Goal: Information Seeking & Learning: Learn about a topic

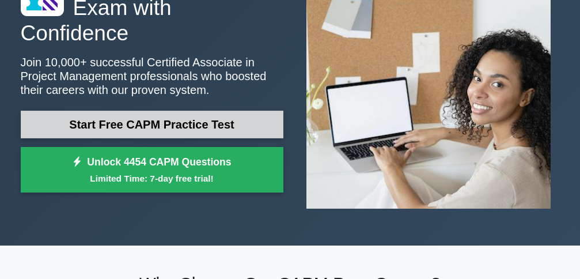
click at [145, 111] on link "Start Free CAPM Practice Test" at bounding box center [152, 125] width 263 height 28
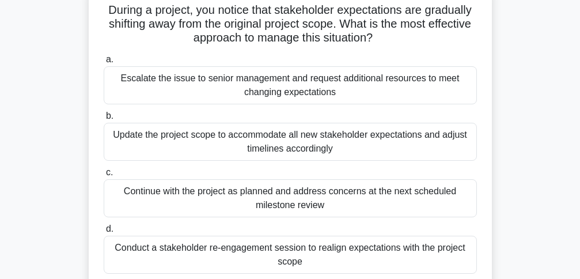
scroll to position [106, 0]
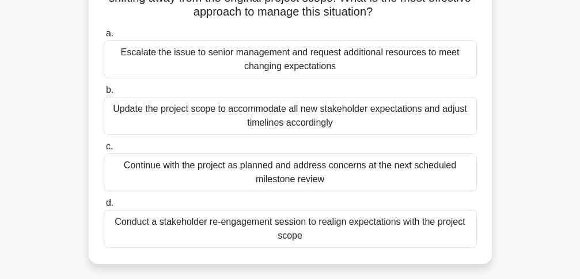
click at [442, 224] on div "Conduct a stakeholder re-engagement session to realign expectations with the pr…" at bounding box center [290, 229] width 373 height 38
click at [104, 207] on input "d. Conduct a stakeholder re-engagement session to realign expectations with the…" at bounding box center [104, 202] width 0 height 7
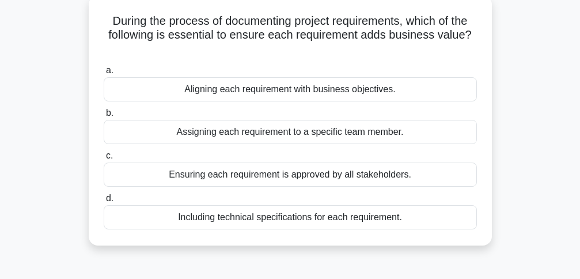
scroll to position [92, 0]
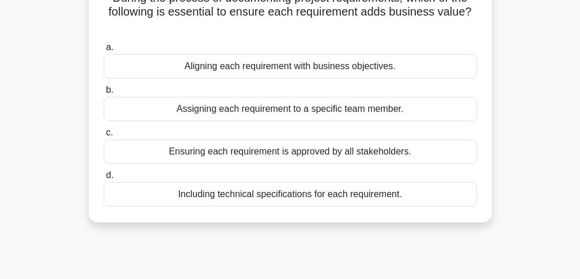
click at [133, 191] on div "Including technical specifications for each requirement." at bounding box center [290, 194] width 373 height 24
click at [104, 179] on input "d. Including technical specifications for each requirement." at bounding box center [104, 175] width 0 height 7
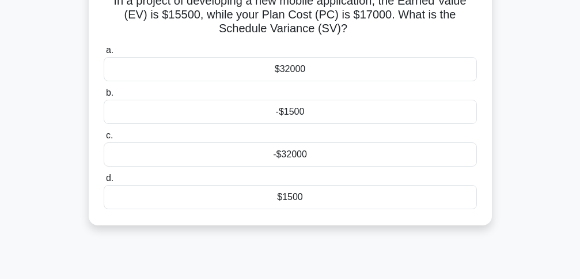
click at [133, 191] on div "$1500" at bounding box center [290, 197] width 373 height 24
click at [104, 182] on input "d. $1500" at bounding box center [104, 178] width 0 height 7
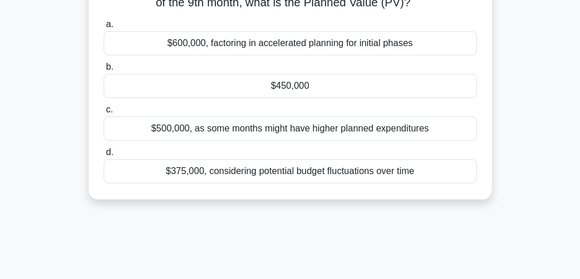
scroll to position [138, 0]
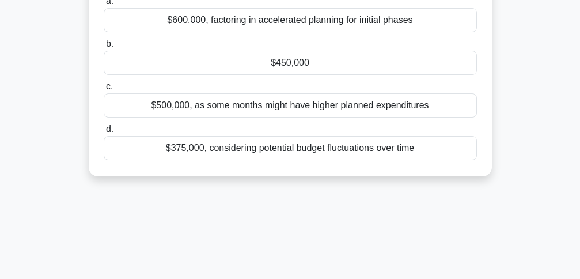
click at [339, 118] on div "$500,000, as some months might have higher planned expenditures" at bounding box center [290, 105] width 373 height 24
click at [104, 90] on input "c. $500,000, as some months might have higher planned expenditures" at bounding box center [104, 86] width 0 height 7
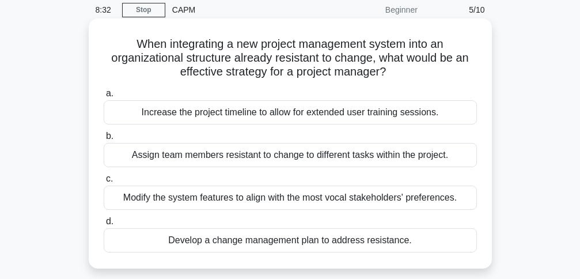
scroll to position [69, 0]
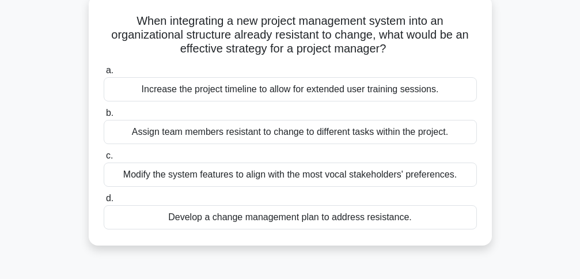
click at [388, 225] on div "Develop a change management plan to address resistance." at bounding box center [290, 217] width 373 height 24
click at [104, 202] on input "d. Develop a change management plan to address resistance." at bounding box center [104, 198] width 0 height 7
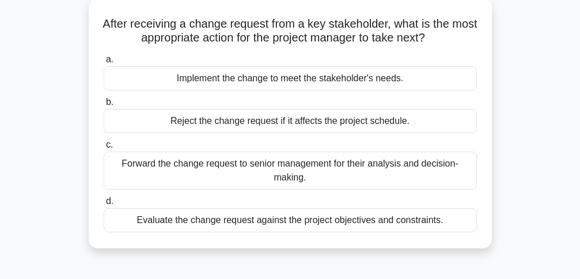
click at [388, 225] on div "Evaluate the change request against the project objectives and constraints." at bounding box center [290, 220] width 373 height 24
click at [104, 205] on input "d. Evaluate the change request against the project objectives and constraints." at bounding box center [104, 201] width 0 height 7
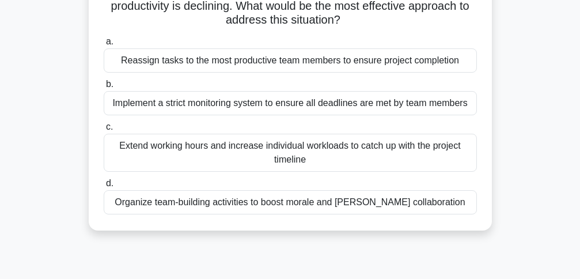
scroll to position [115, 0]
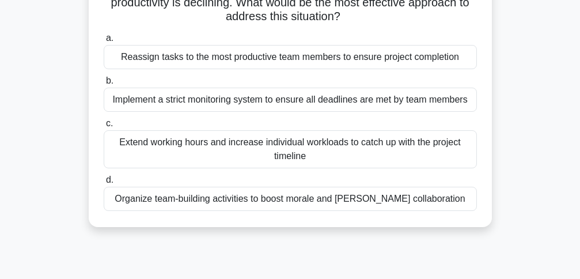
click at [360, 206] on div "Organize team-building activities to boost morale and foster collaboration" at bounding box center [290, 199] width 373 height 24
click at [104, 184] on input "d. Organize team-building activities to boost morale and foster collaboration" at bounding box center [104, 179] width 0 height 7
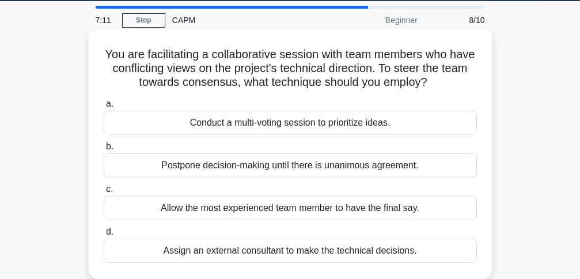
scroll to position [46, 0]
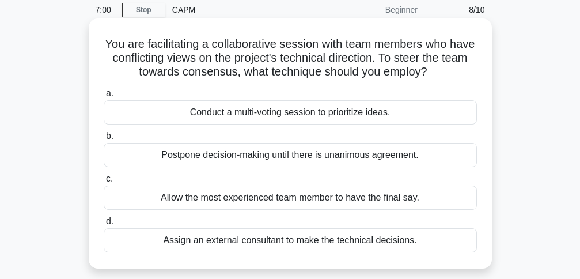
click at [368, 239] on div "Assign an external consultant to make the technical decisions." at bounding box center [290, 240] width 373 height 24
click at [104, 225] on input "d. Assign an external consultant to make the technical decisions." at bounding box center [104, 221] width 0 height 7
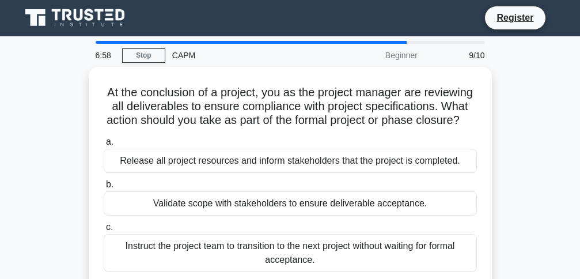
scroll to position [0, 0]
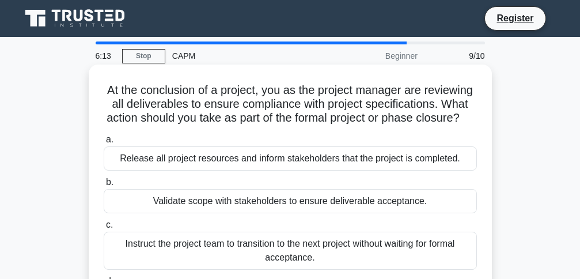
click at [358, 213] on div "Validate scope with stakeholders to ensure deliverable acceptance." at bounding box center [290, 201] width 373 height 24
click at [104, 186] on input "b. Validate scope with stakeholders to ensure deliverable acceptance." at bounding box center [104, 182] width 0 height 7
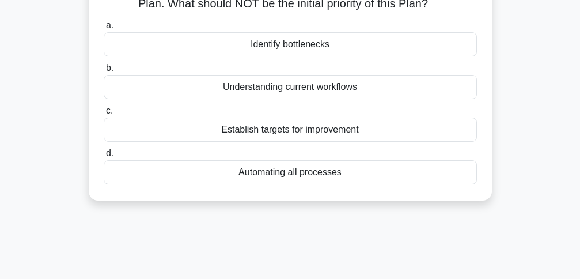
scroll to position [115, 0]
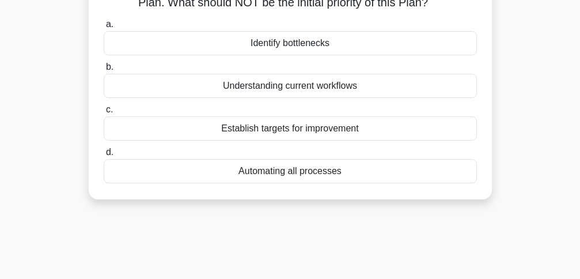
click at [347, 183] on div "Automating all processes" at bounding box center [290, 171] width 373 height 24
click at [104, 156] on input "d. Automating all processes" at bounding box center [104, 152] width 0 height 7
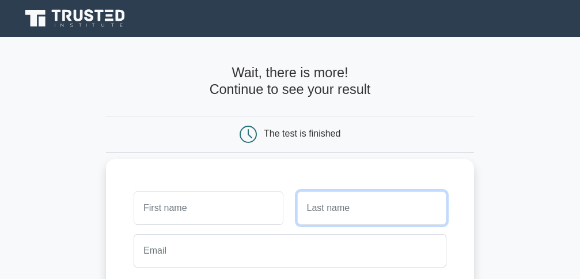
click at [380, 205] on input "text" at bounding box center [371, 207] width 149 height 33
type input "Otaru"
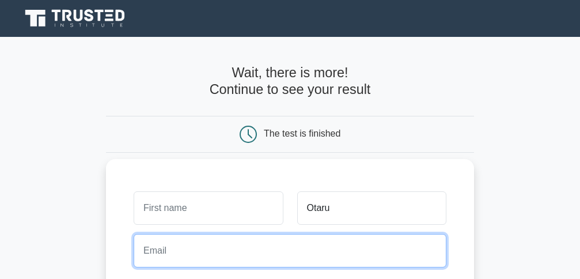
click at [319, 245] on input "email" at bounding box center [290, 250] width 313 height 33
type input "[EMAIL_ADDRESS][DOMAIN_NAME]"
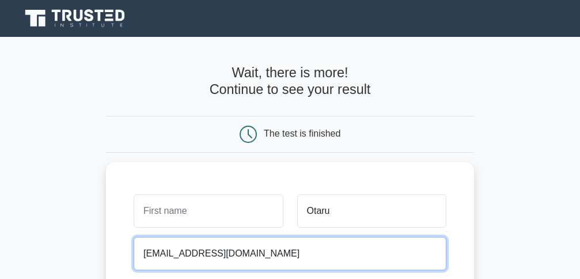
scroll to position [244, 0]
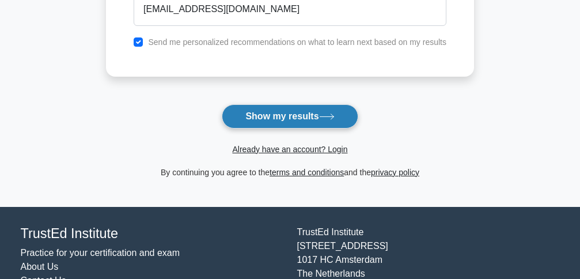
click at [323, 122] on button "Show my results" at bounding box center [290, 116] width 136 height 24
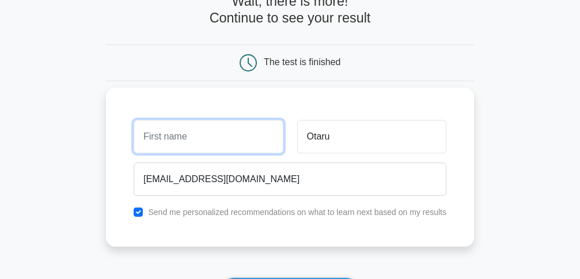
click at [216, 142] on input "text" at bounding box center [208, 136] width 149 height 33
type input "[PERSON_NAME]"
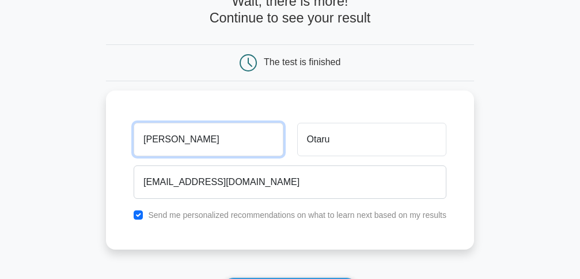
scroll to position [300, 0]
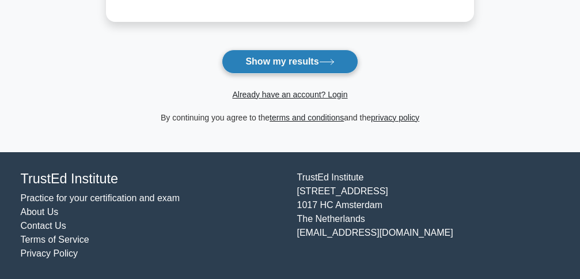
click at [321, 63] on button "Show my results" at bounding box center [290, 62] width 136 height 24
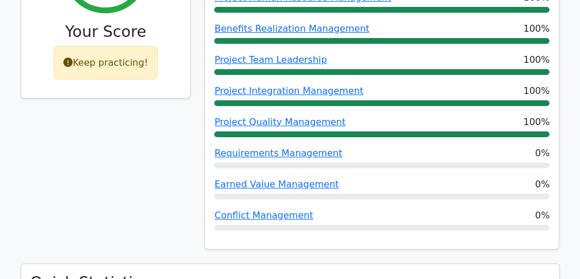
scroll to position [807, 0]
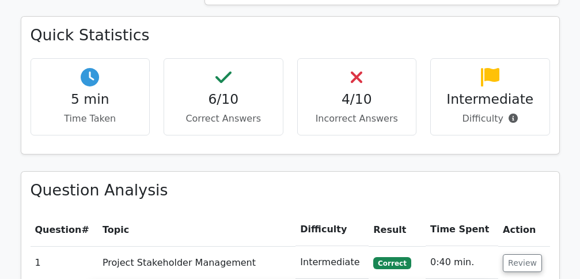
click at [381, 69] on div "4/10 Incorrect Answers" at bounding box center [357, 96] width 120 height 77
click at [361, 91] on h4 "4/10" at bounding box center [357, 99] width 100 height 16
click at [346, 67] on div "4/10 Incorrect Answers" at bounding box center [357, 96] width 120 height 77
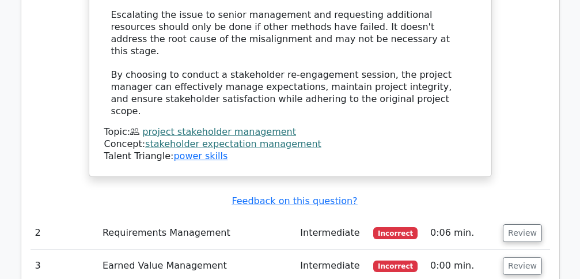
scroll to position [1758, 0]
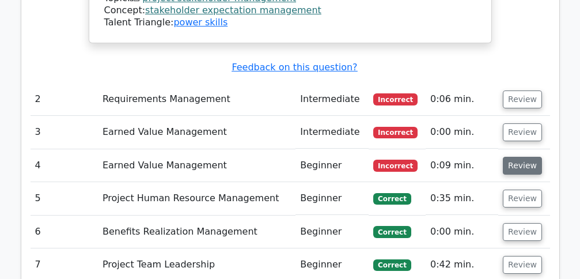
click at [516, 157] on button "Review" at bounding box center [522, 166] width 39 height 18
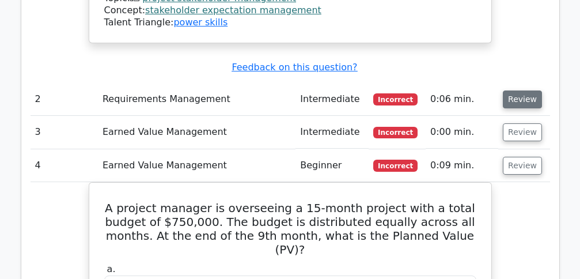
click at [518, 90] on button "Review" at bounding box center [522, 99] width 39 height 18
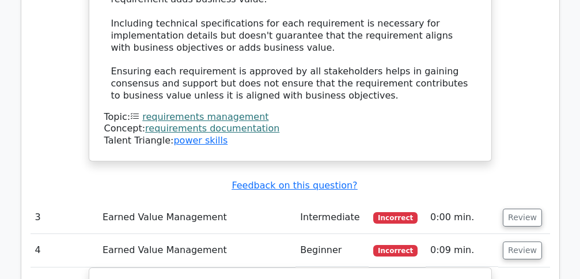
scroll to position [2219, 0]
